Goal: Task Accomplishment & Management: Manage account settings

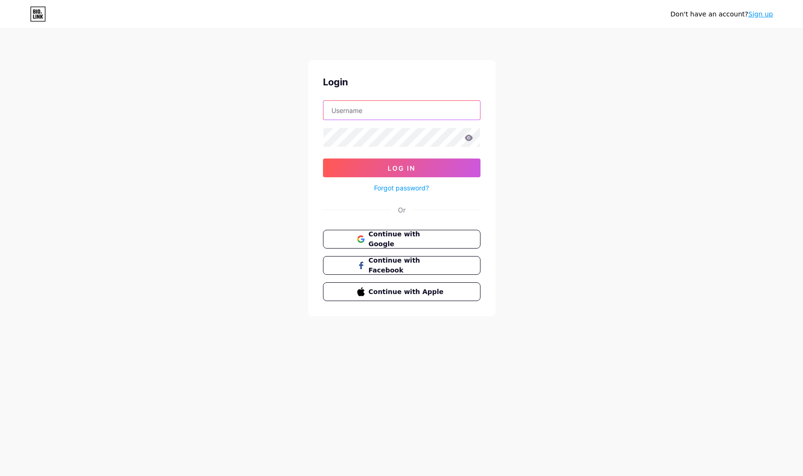
click at [356, 109] on input "text" at bounding box center [402, 110] width 157 height 19
type input "[PERSON_NAME][EMAIL_ADDRESS][DOMAIN_NAME]"
click at [379, 168] on button "Log In" at bounding box center [402, 167] width 158 height 19
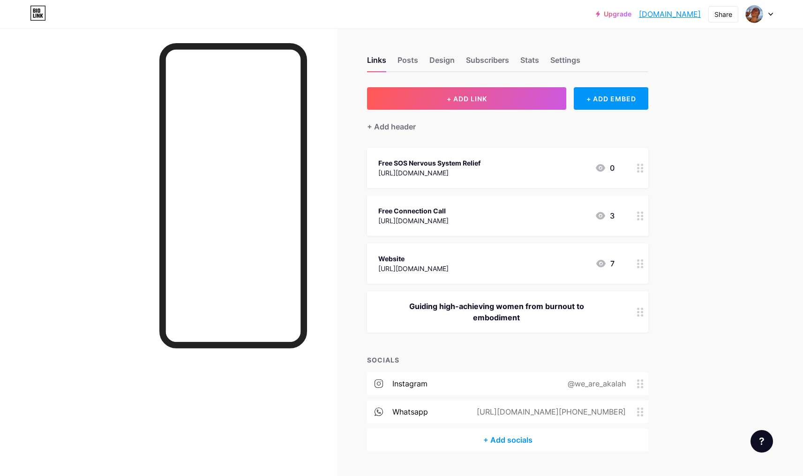
click at [454, 161] on div "Free SOS Nervous System Relief" at bounding box center [429, 163] width 102 height 10
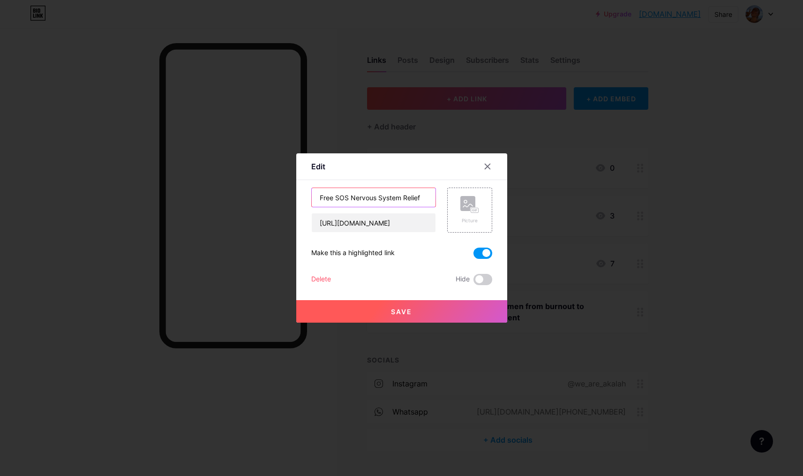
drag, startPoint x: 334, startPoint y: 197, endPoint x: 422, endPoint y: 199, distance: 87.2
click at [422, 199] on input "Free SOS Nervous System Relief" at bounding box center [374, 197] width 124 height 19
type input "Free Moving Meditation"
click at [486, 250] on span at bounding box center [483, 253] width 19 height 11
click at [474, 256] on input "checkbox" at bounding box center [474, 256] width 0 height 0
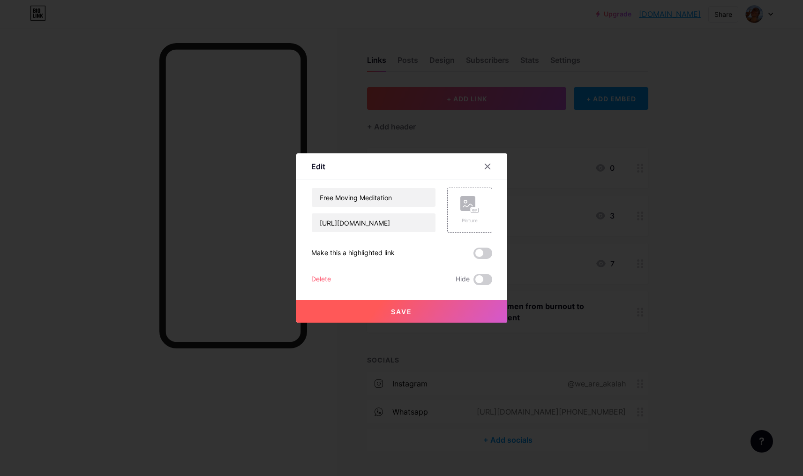
click at [415, 309] on button "Save" at bounding box center [401, 311] width 211 height 23
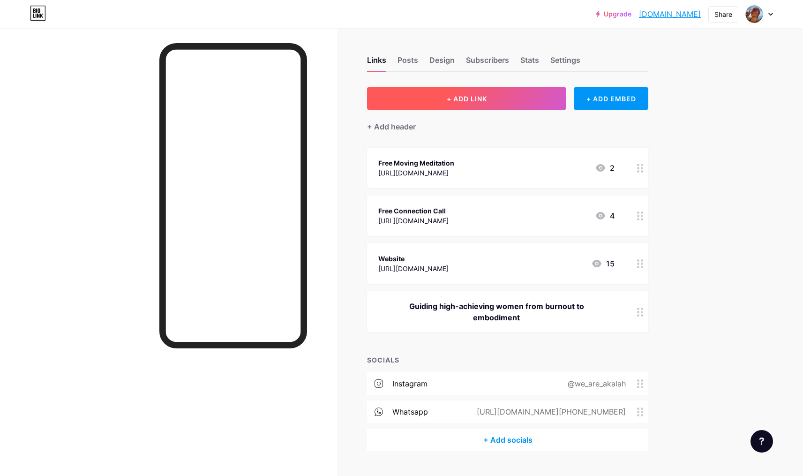
click at [485, 97] on span "+ ADD LINK" at bounding box center [467, 99] width 40 height 8
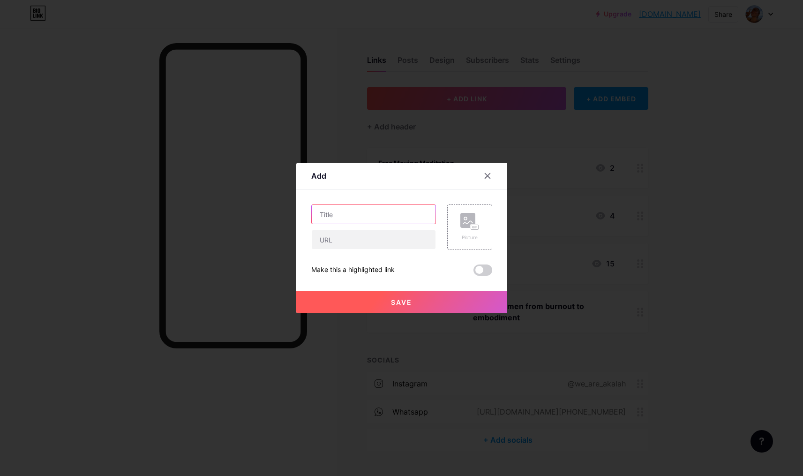
click at [320, 211] on input "text" at bounding box center [374, 214] width 124 height 19
type input "Free Masterclass"
click at [368, 242] on input "text" at bounding box center [374, 239] width 124 height 19
paste input "[URL][DOMAIN_NAME]"
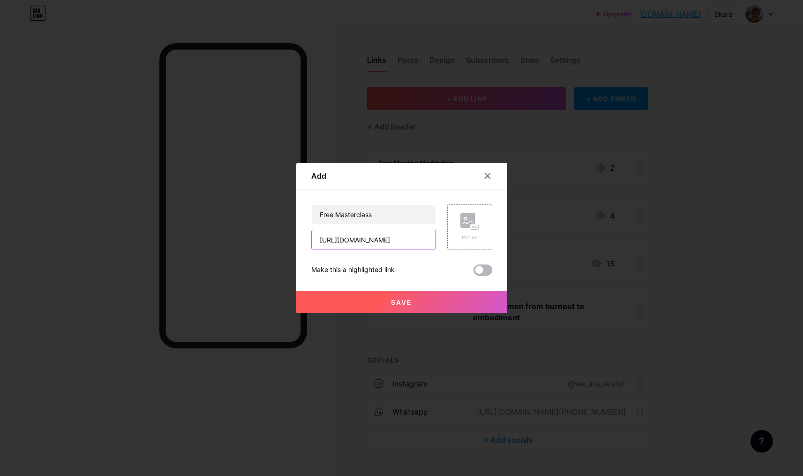
type input "[URL][DOMAIN_NAME]"
click at [482, 269] on span at bounding box center [483, 269] width 19 height 11
click at [474, 272] on input "checkbox" at bounding box center [474, 272] width 0 height 0
click at [418, 302] on button "Save" at bounding box center [401, 302] width 211 height 23
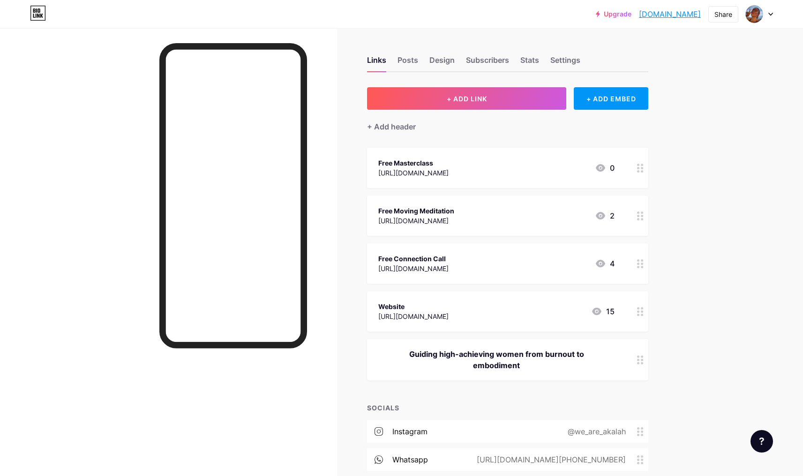
click at [454, 216] on div "[URL][DOMAIN_NAME]" at bounding box center [416, 221] width 76 height 10
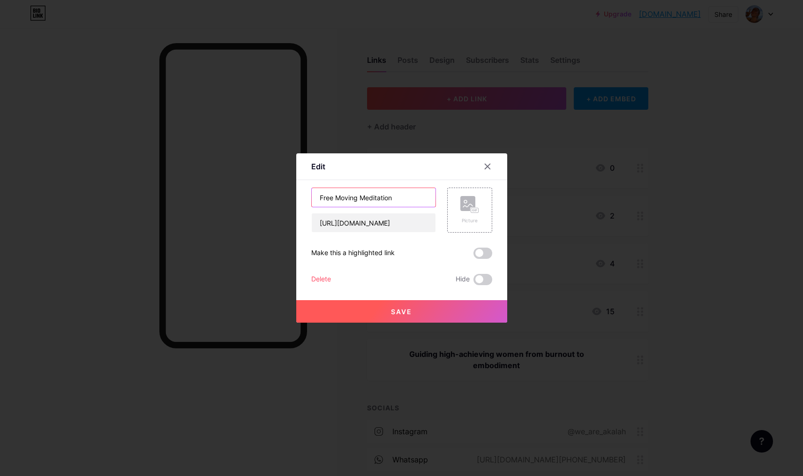
click at [343, 196] on input "Free Moving Meditation" at bounding box center [374, 197] width 124 height 19
type input "Free Grounding Meditation"
click at [388, 221] on input "[URL][DOMAIN_NAME]" at bounding box center [374, 222] width 124 height 19
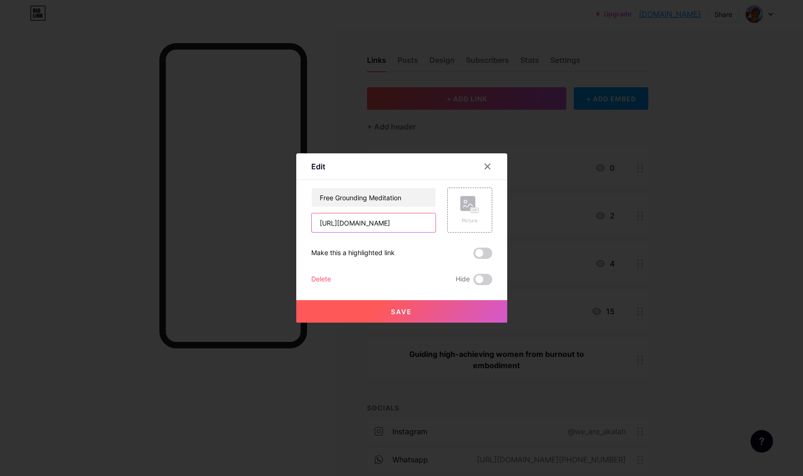
click at [388, 221] on input "[URL][DOMAIN_NAME]" at bounding box center [374, 222] width 124 height 19
paste input "grounding-meditation"
type input "[URL][DOMAIN_NAME]"
click at [405, 313] on span "Save" at bounding box center [401, 312] width 21 height 8
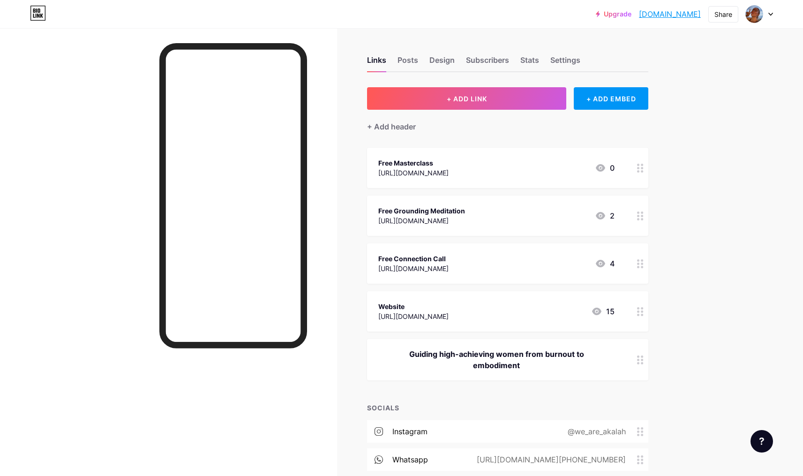
scroll to position [51, 0]
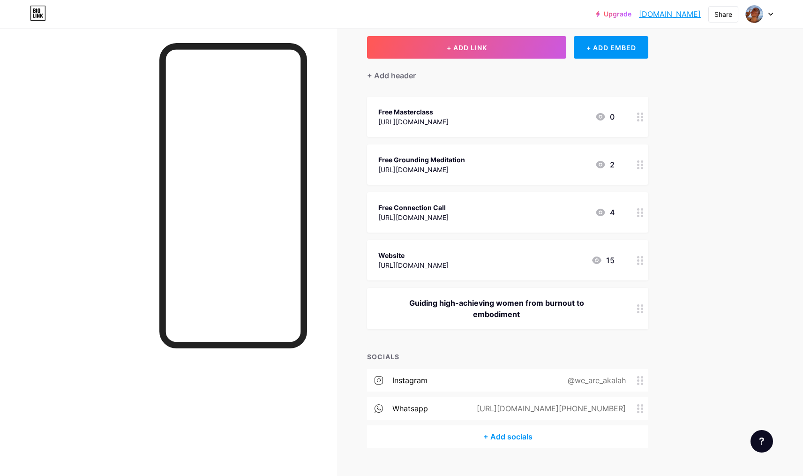
click at [468, 302] on div "Guiding high-achieving women from burnout to embodiment" at bounding box center [496, 308] width 236 height 23
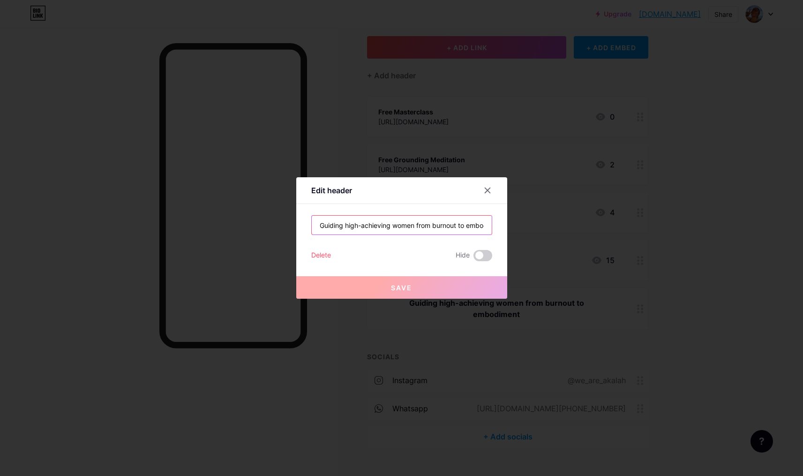
scroll to position [0, 23]
drag, startPoint x: 346, startPoint y: 224, endPoint x: 540, endPoint y: 227, distance: 193.2
click at [540, 227] on div "Edit header Guiding high-achieving women from burnout to embodiment Delete Hide…" at bounding box center [401, 238] width 803 height 476
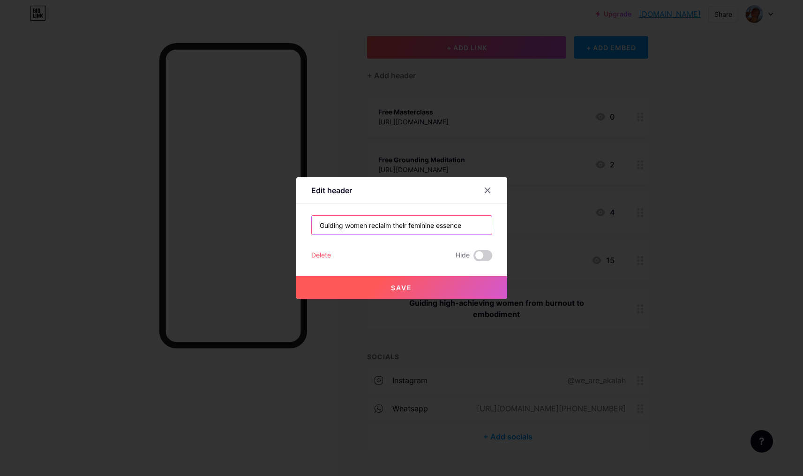
type input "Guiding women reclaim their feminine essence"
click at [391, 288] on span "Save" at bounding box center [401, 288] width 21 height 8
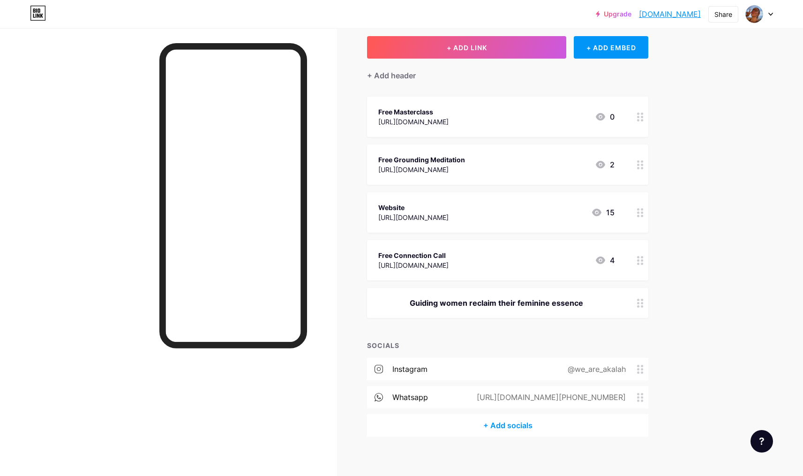
click at [504, 210] on div "Website [URL][DOMAIN_NAME] 15" at bounding box center [496, 213] width 236 height 22
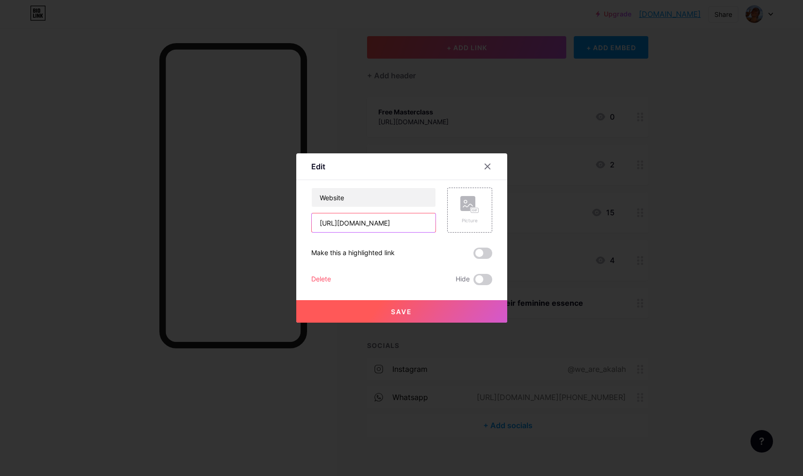
click at [384, 224] on input "[URL][DOMAIN_NAME]" at bounding box center [374, 222] width 124 height 19
drag, startPoint x: 354, startPoint y: 197, endPoint x: 304, endPoint y: 197, distance: 49.7
click at [304, 197] on div "Edit Content YouTube Play YouTube video without leaving your page. ADD Vimeo Pl…" at bounding box center [401, 237] width 211 height 169
type input "The Embodied Woman's Way"
click at [383, 222] on input "[URL][DOMAIN_NAME]" at bounding box center [374, 222] width 124 height 19
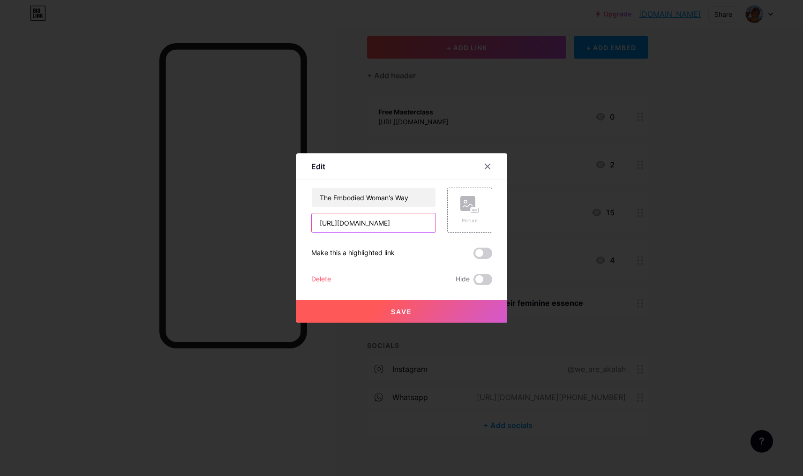
click at [383, 222] on input "[URL][DOMAIN_NAME]" at bounding box center [374, 222] width 124 height 19
paste input "the-embodied-womans-way"
type input "[URL][DOMAIN_NAME]"
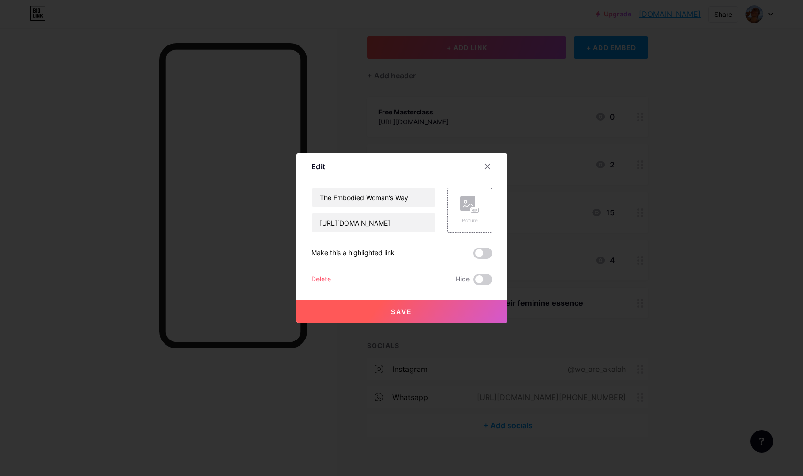
click at [404, 311] on span "Save" at bounding box center [401, 312] width 21 height 8
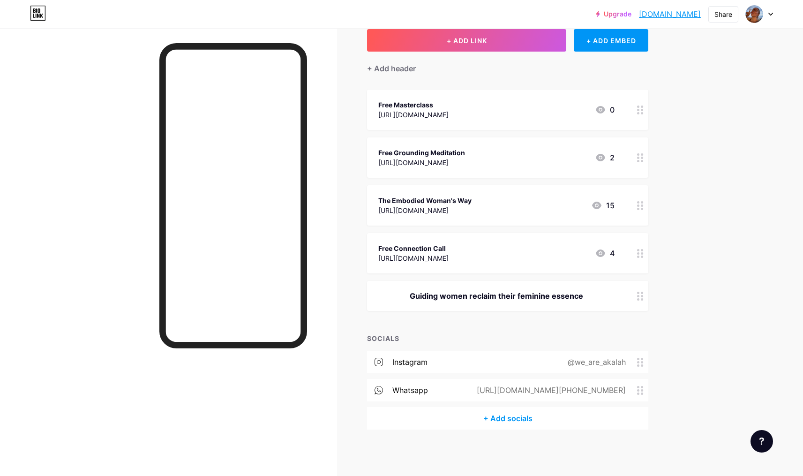
scroll to position [0, 0]
